Goal: Navigation & Orientation: Find specific page/section

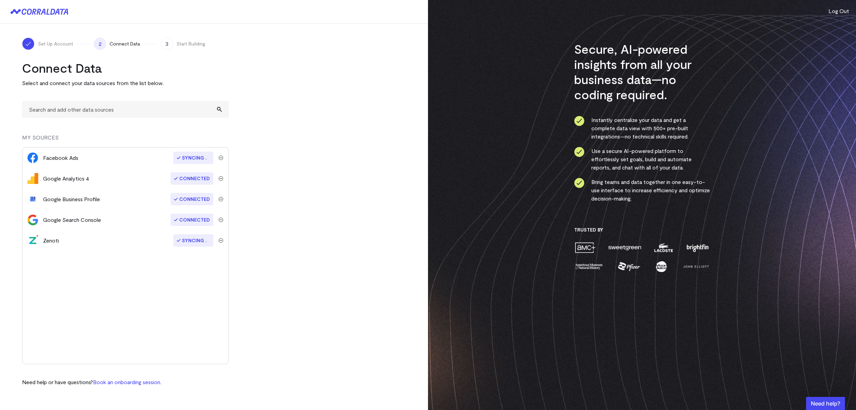
click at [119, 43] on span "Connect Data" at bounding box center [125, 43] width 30 height 7
click at [175, 45] on div "3 Start Building" at bounding box center [183, 44] width 45 height 12
